Goal: Task Accomplishment & Management: Manage account settings

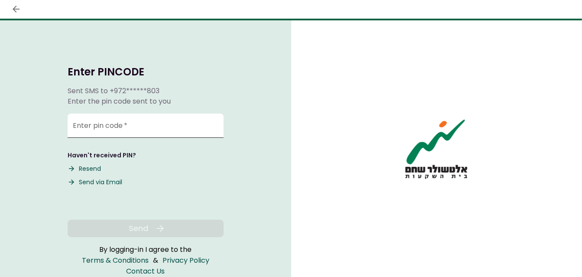
click at [124, 125] on input "Enter pin code   *" at bounding box center [146, 126] width 156 height 24
click at [131, 125] on input "Enter pin code   *" at bounding box center [146, 126] width 156 height 24
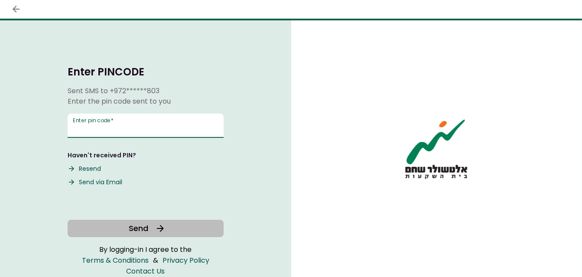
type input "******"
click at [133, 222] on button "Send" at bounding box center [146, 228] width 156 height 17
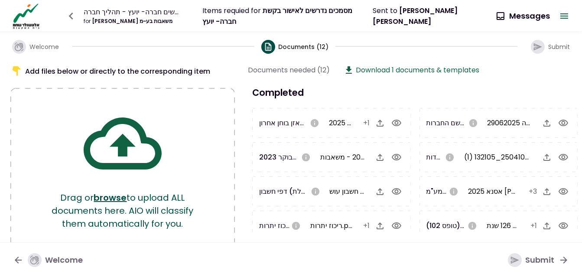
click at [140, 22] on div "for [PERSON_NAME] משאבות בע~מ" at bounding box center [133, 21] width 99 height 8
click at [565, 14] on icon "button" at bounding box center [565, 15] width 8 height 5
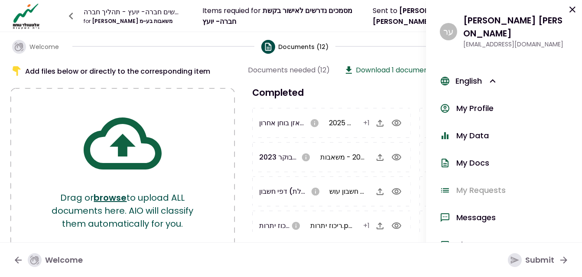
click at [479, 130] on div "My Data" at bounding box center [473, 136] width 33 height 12
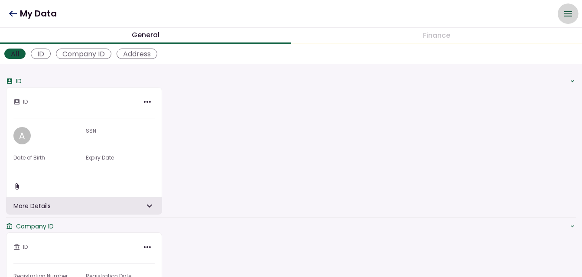
click at [565, 13] on icon "Open menu" at bounding box center [568, 14] width 10 height 10
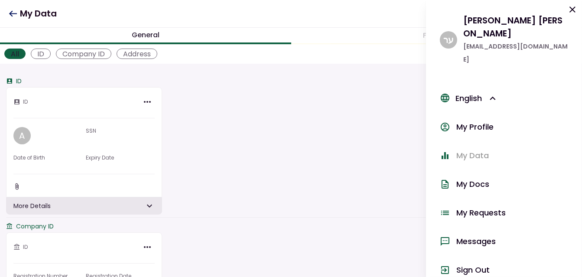
click at [471, 121] on div "My Profile" at bounding box center [475, 127] width 37 height 13
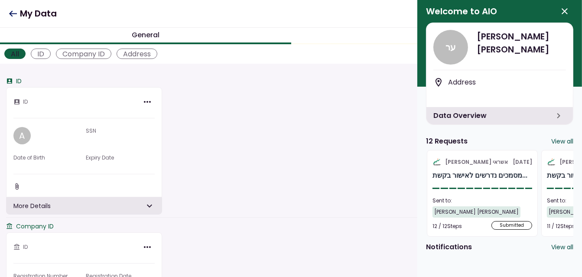
click at [13, 14] on icon at bounding box center [13, 13] width 8 height 6
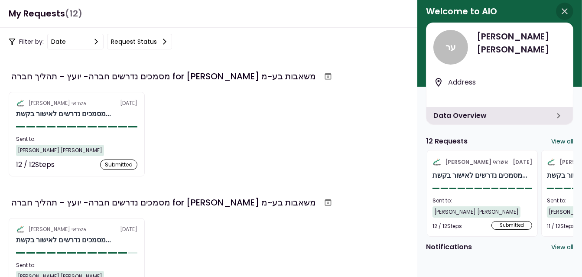
click at [569, 8] on icon "button" at bounding box center [565, 11] width 10 height 10
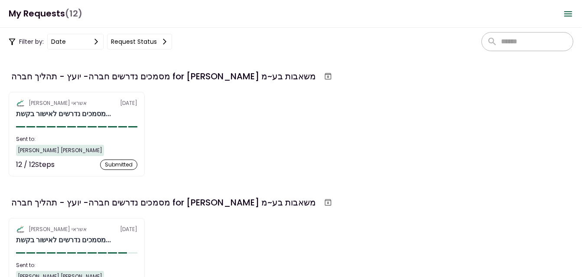
drag, startPoint x: 0, startPoint y: 87, endPoint x: -1, endPoint y: 94, distance: 7.4
click at [0, 94] on html "My Requests (12) 0 Messages New Message Conversations ד~ר [PERSON_NAME] בע~מ - …" at bounding box center [291, 138] width 582 height 277
click at [81, 85] on div "מסמכים נדרשים חברה- יועץ - תהליך חברה for [PERSON_NAME] משאבות בע~מ אלטשולר שחם…" at bounding box center [291, 123] width 565 height 108
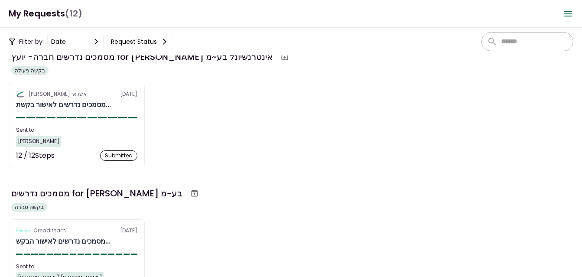
scroll to position [1244, 0]
